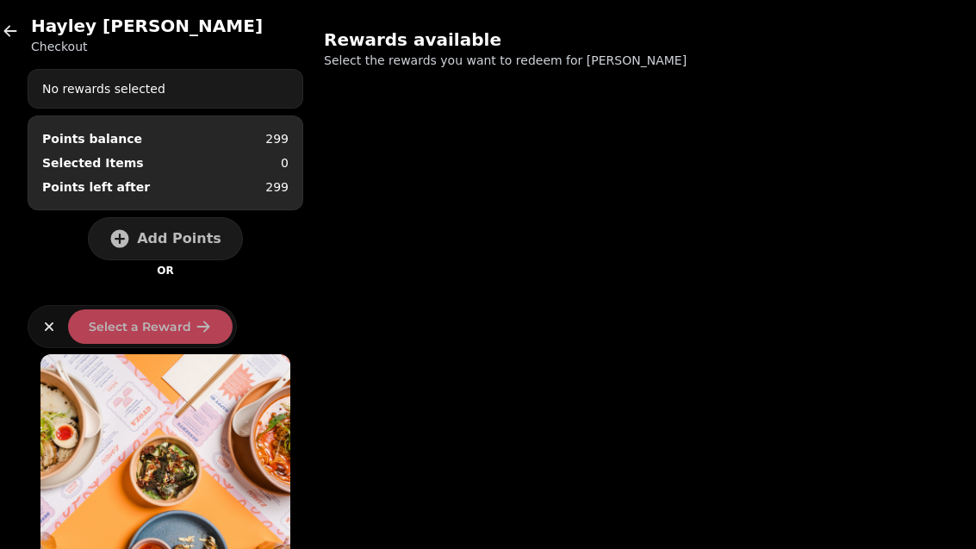
click at [9, 34] on icon "button" at bounding box center [10, 30] width 17 height 17
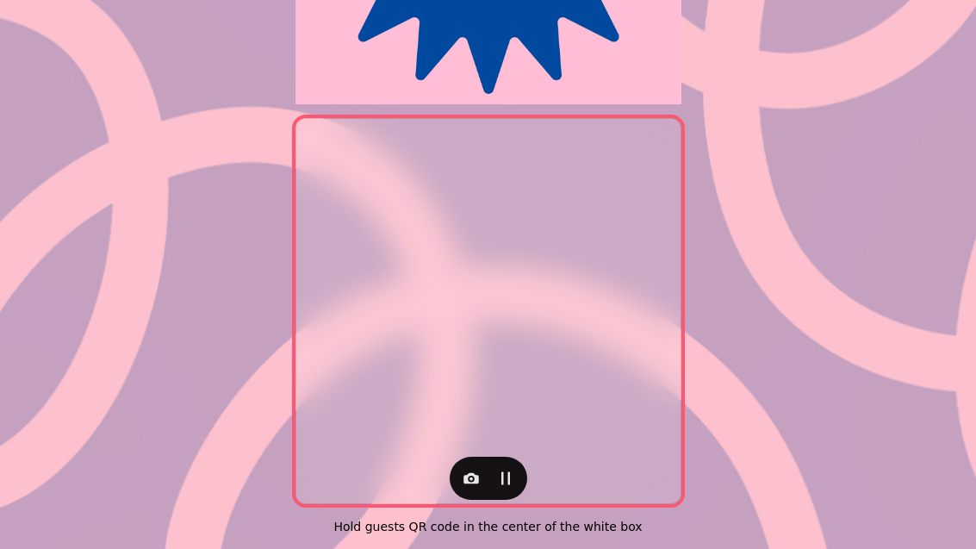
scroll to position [354, 0]
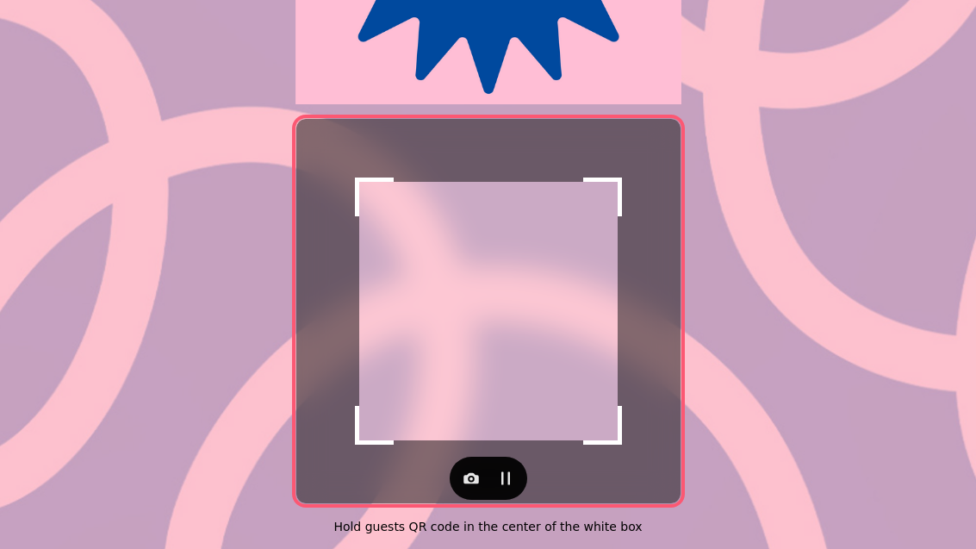
click at [463, 483] on button "button" at bounding box center [471, 478] width 34 height 34
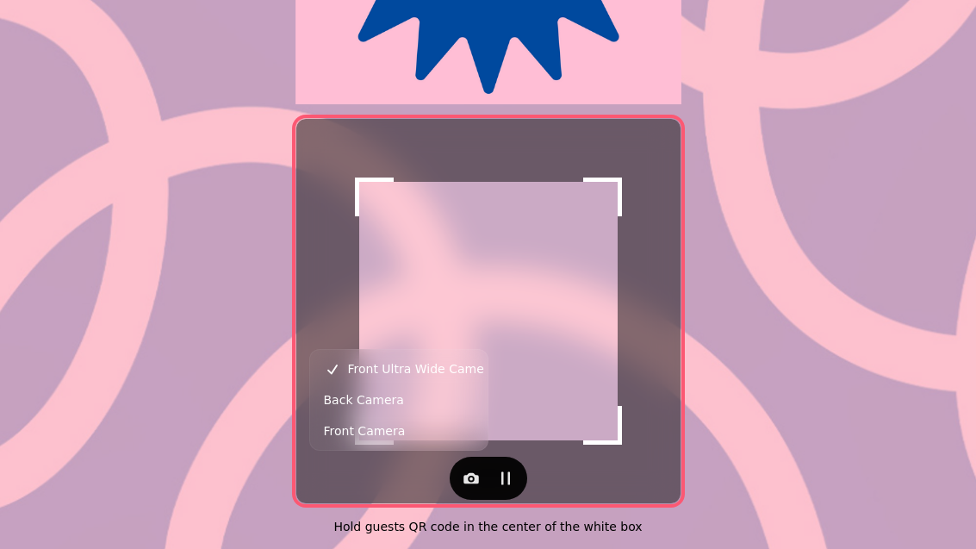
click at [345, 403] on span "Back Camera" at bounding box center [364, 399] width 80 height 21
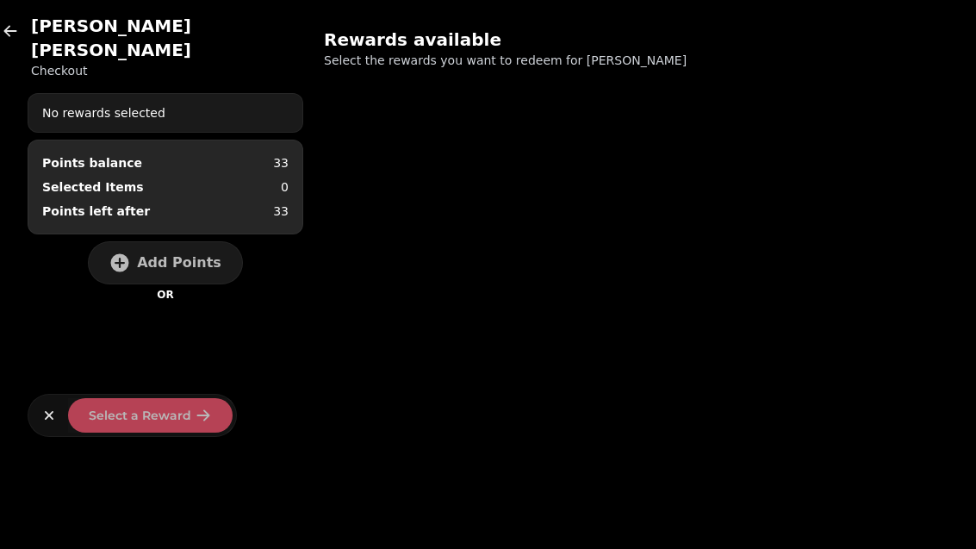
click at [212, 97] on div "No rewards selected" at bounding box center [165, 112] width 274 height 31
click at [168, 256] on span "Add Points" at bounding box center [179, 263] width 84 height 14
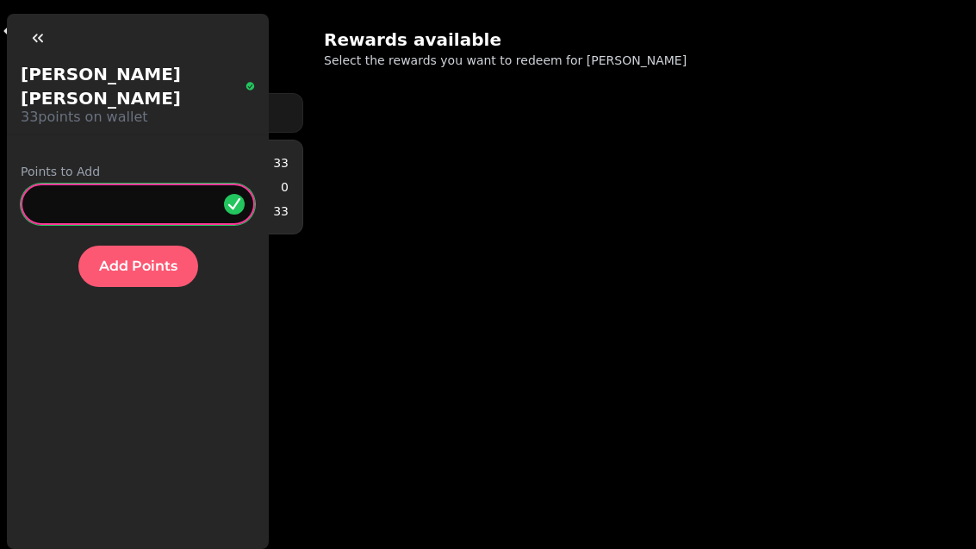
click at [134, 183] on input "*" at bounding box center [138, 203] width 234 height 41
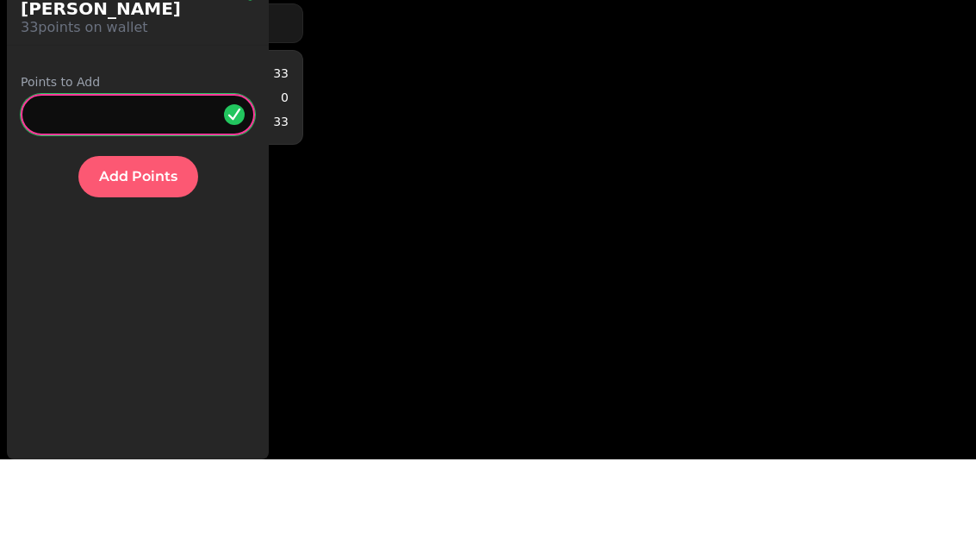
type input "*"
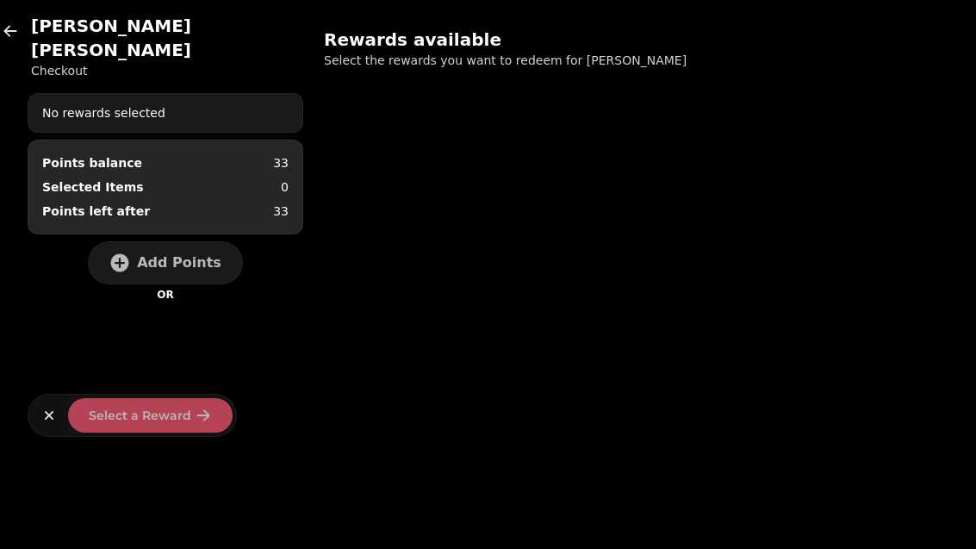
click at [189, 256] on span "Add Points" at bounding box center [179, 263] width 84 height 14
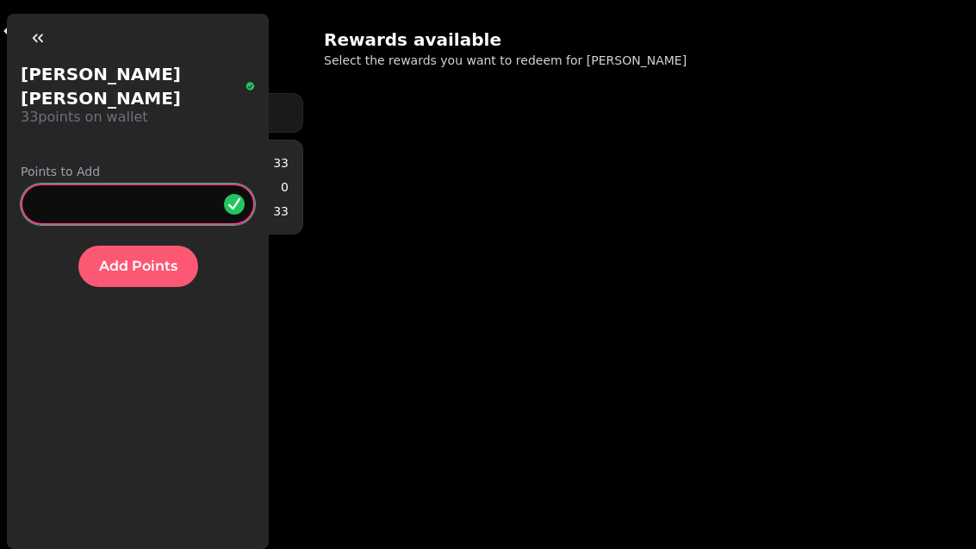
click at [128, 183] on input "*" at bounding box center [138, 203] width 234 height 41
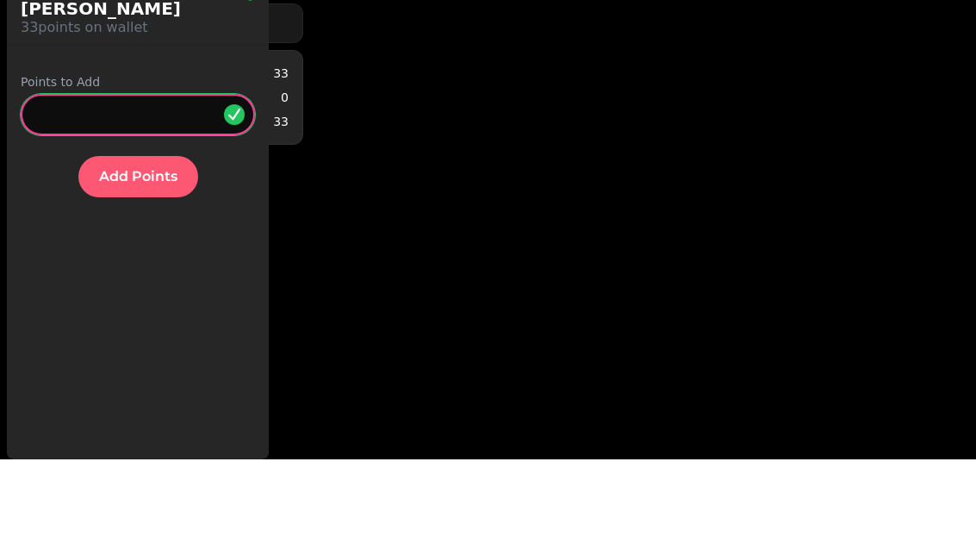
click at [102, 183] on input "***" at bounding box center [138, 203] width 234 height 41
type input "**"
click at [163, 259] on span "Add Points" at bounding box center [138, 266] width 78 height 14
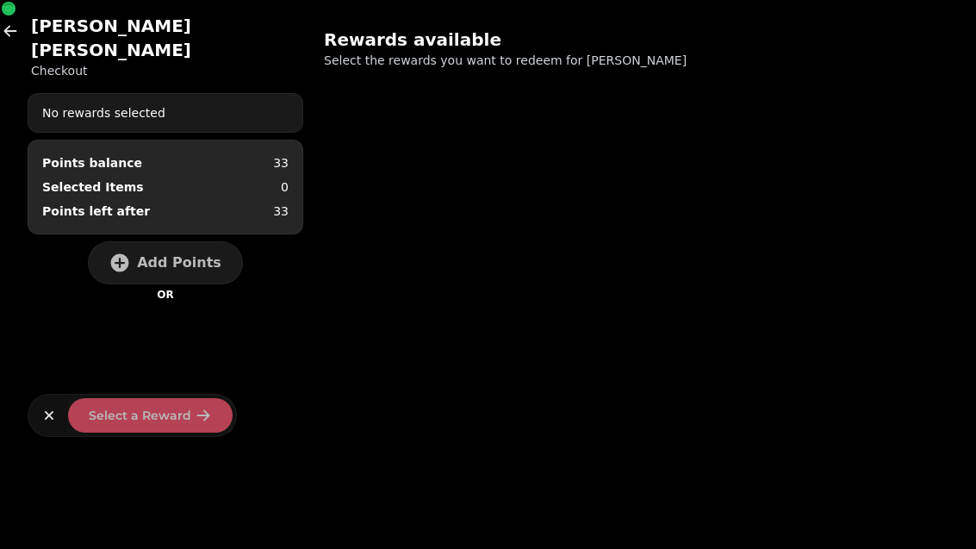
click at [425, 361] on div "[PERSON_NAME] Checkout No rewards selected Points balance 33 Selected Items 0 P…" at bounding box center [488, 274] width 976 height 549
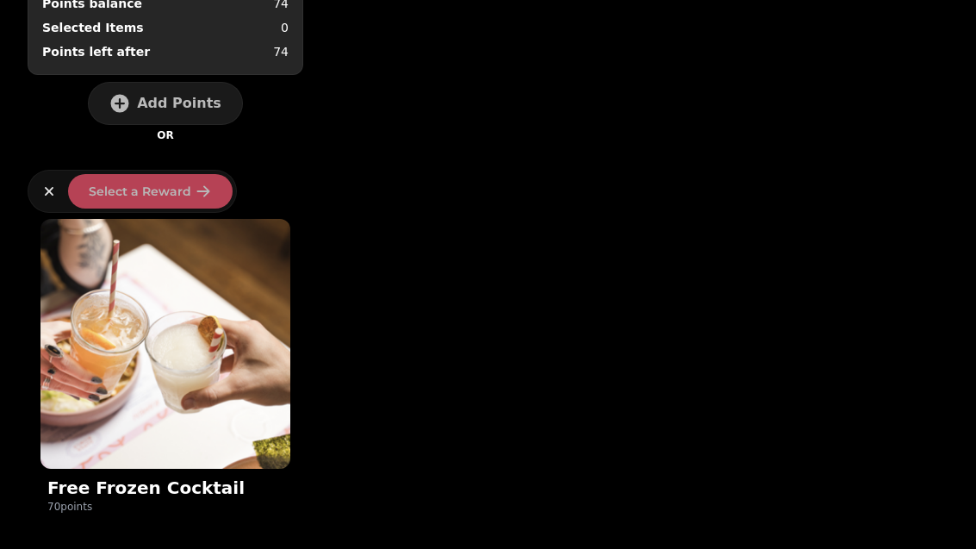
scroll to position [158, 0]
